Goal: Task Accomplishment & Management: Complete application form

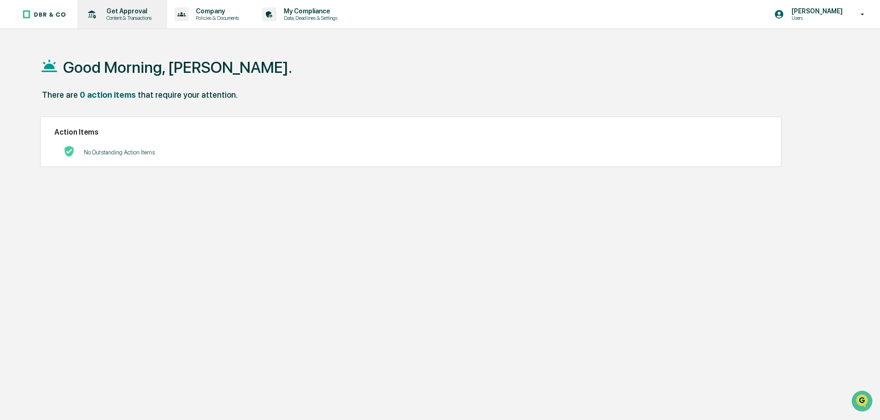
click at [115, 16] on p "Content & Transactions" at bounding box center [127, 18] width 57 height 6
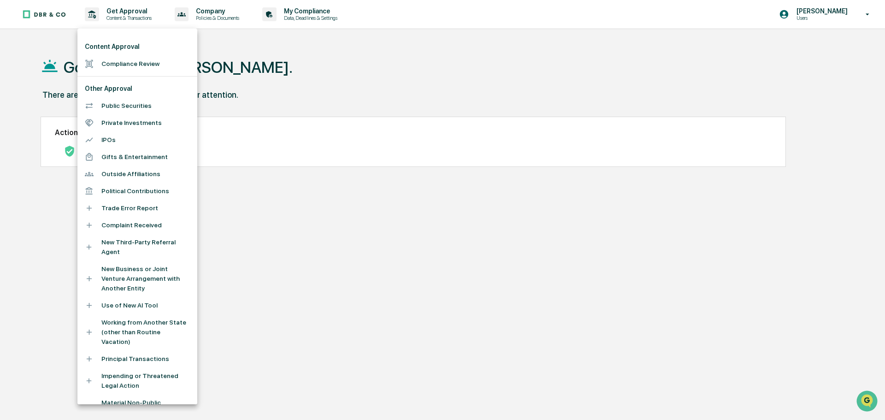
click at [130, 59] on li "Compliance Review" at bounding box center [137, 63] width 120 height 17
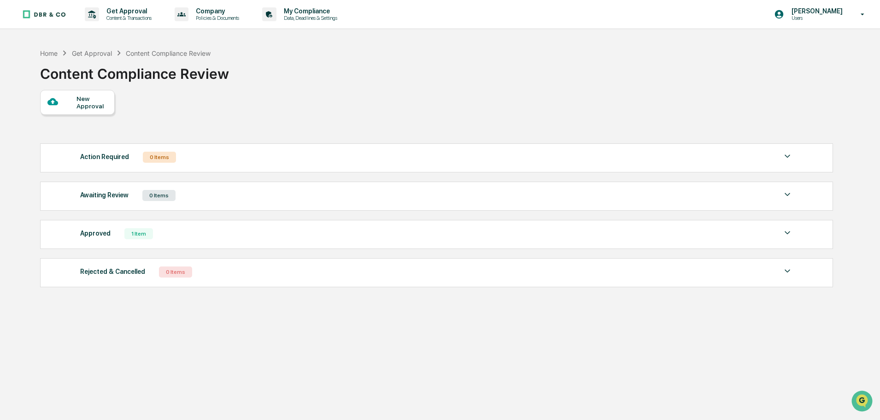
click at [80, 103] on div "New Approval" at bounding box center [92, 102] width 31 height 15
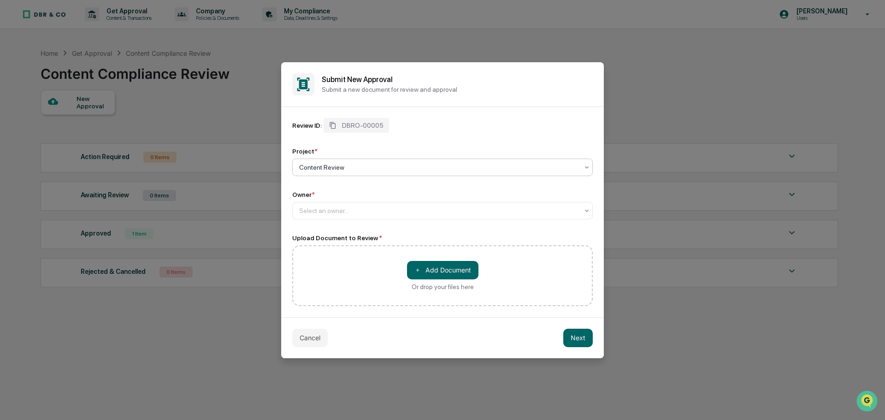
click at [376, 167] on div at bounding box center [438, 167] width 279 height 9
click at [336, 212] on div at bounding box center [438, 210] width 279 height 9
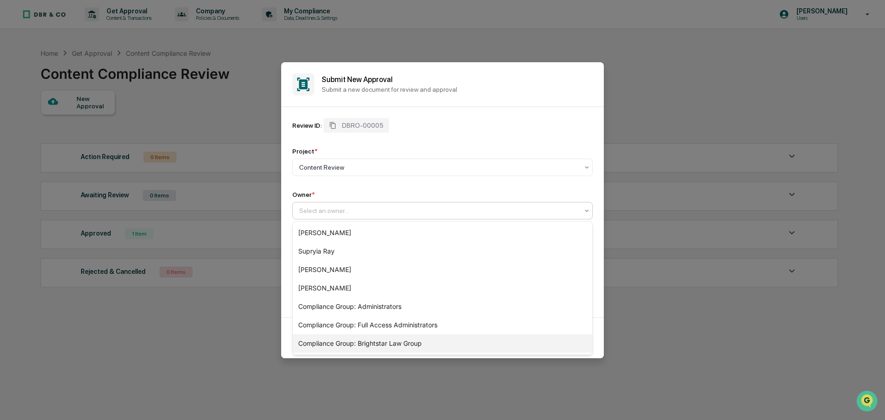
click at [382, 339] on div "Compliance Group: Brightstar Law Group" at bounding box center [443, 343] width 300 height 18
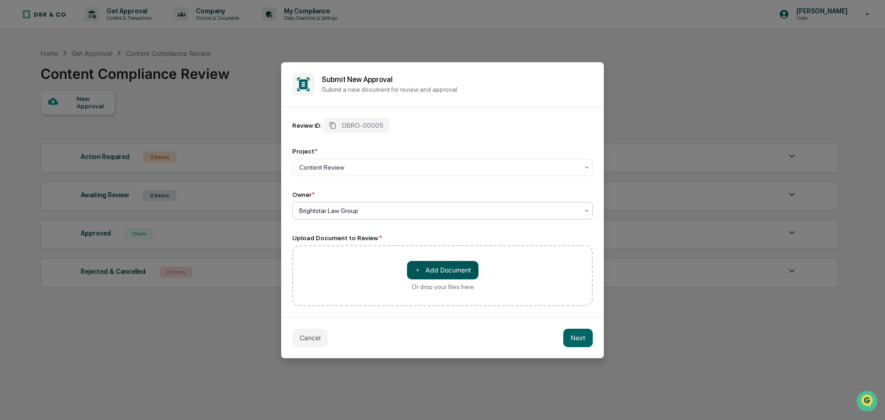
click at [459, 270] on button "＋ Add Document" at bounding box center [442, 270] width 71 height 18
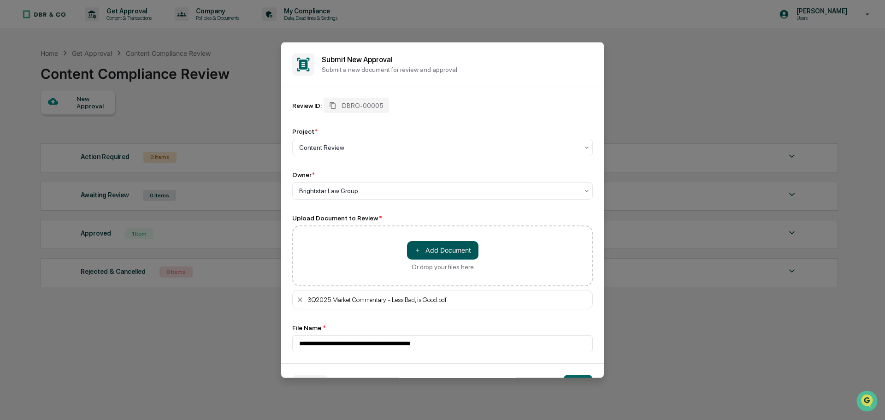
click at [438, 252] on button "＋ Add Document" at bounding box center [442, 250] width 71 height 18
type input "**********"
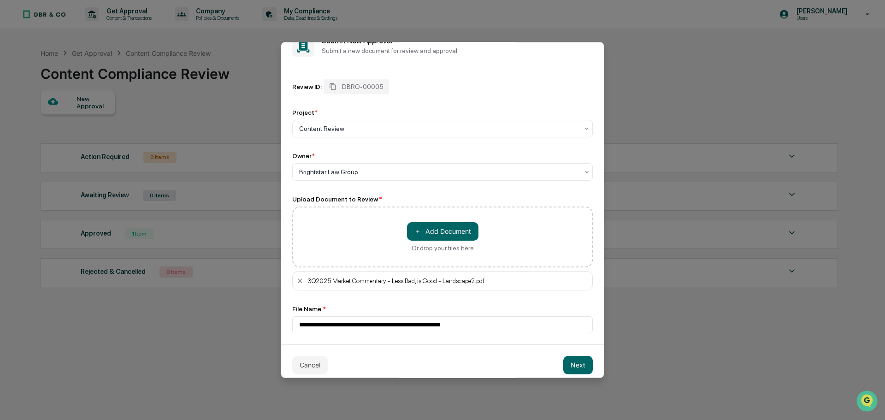
scroll to position [26, 0]
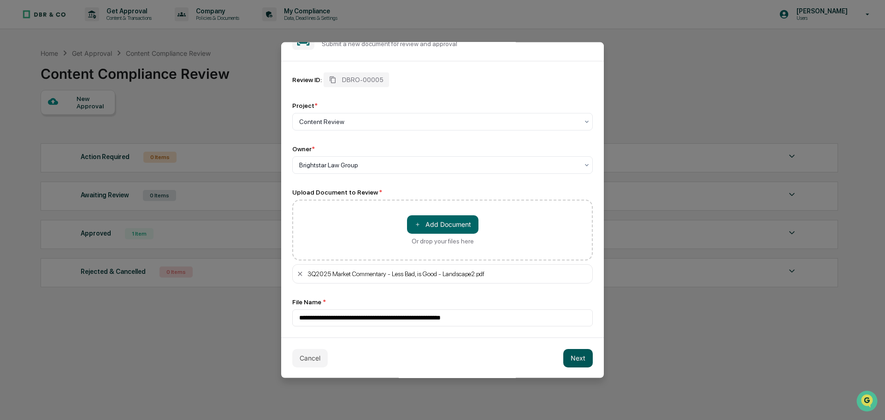
click at [569, 359] on button "Next" at bounding box center [578, 358] width 30 height 18
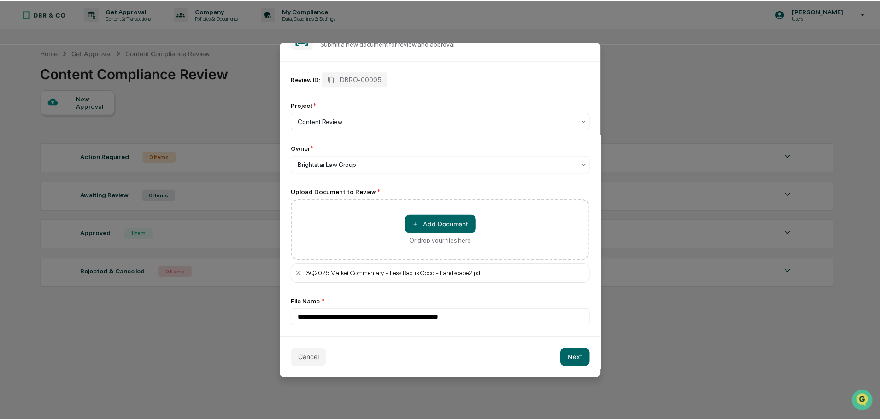
scroll to position [0, 0]
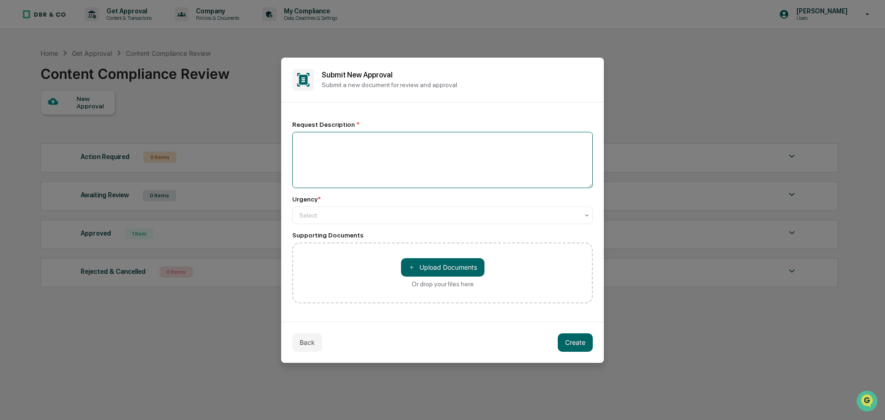
click at [345, 145] on textarea at bounding box center [442, 160] width 301 height 56
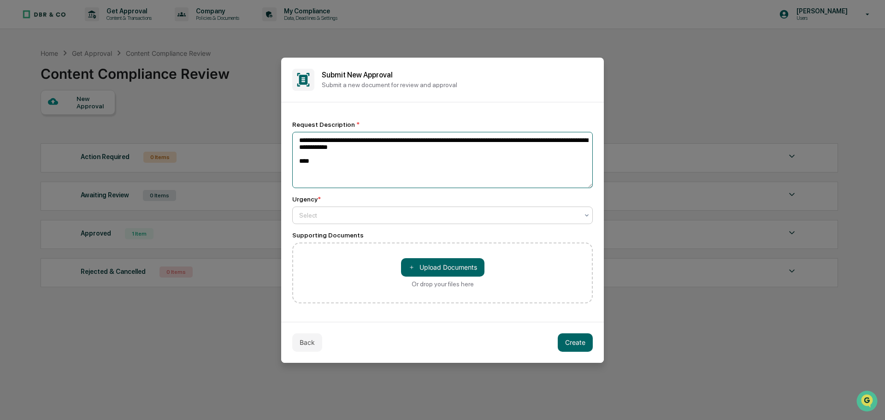
type textarea "**********"
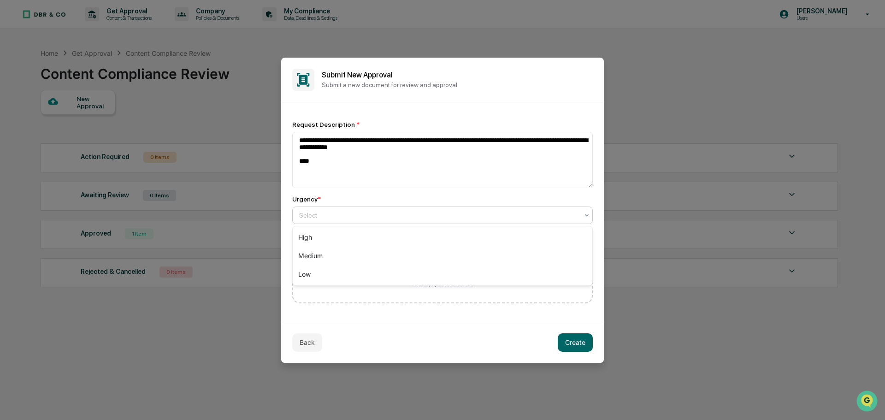
click at [307, 216] on div at bounding box center [438, 215] width 279 height 9
click at [313, 235] on div "High" at bounding box center [443, 237] width 300 height 18
click at [587, 348] on button "Create" at bounding box center [575, 342] width 35 height 18
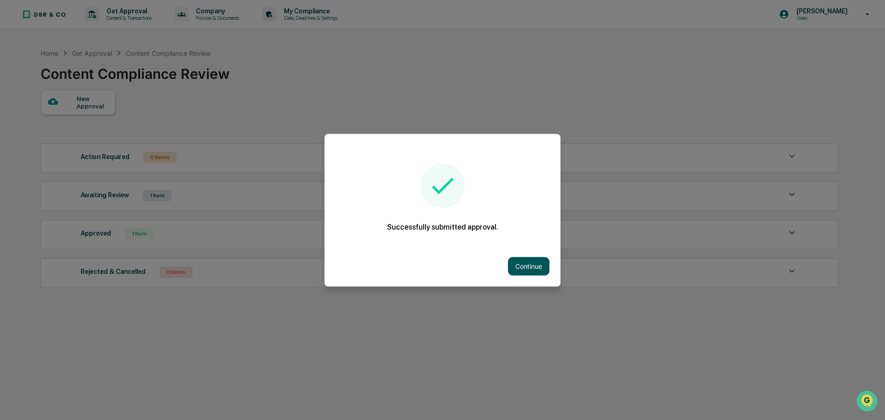
click at [523, 264] on button "Continue" at bounding box center [528, 266] width 41 height 18
